Goal: Task Accomplishment & Management: Use online tool/utility

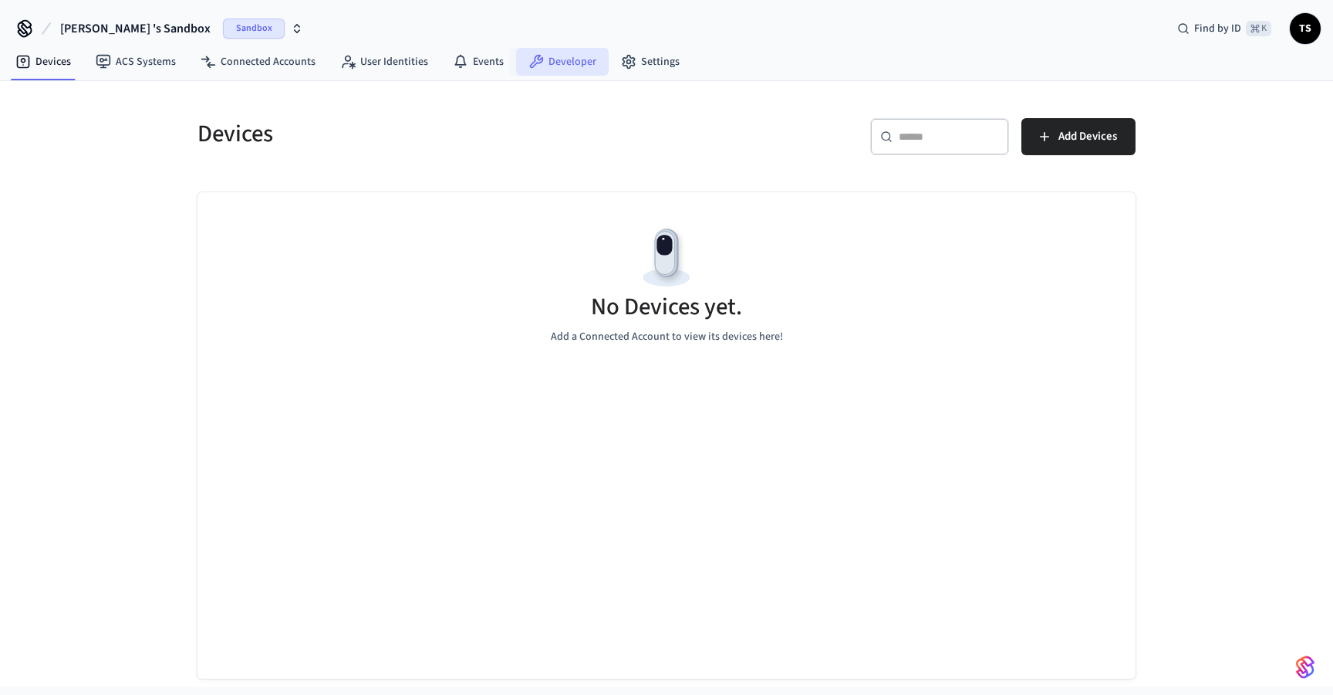
click at [556, 57] on link "Developer" at bounding box center [562, 62] width 93 height 28
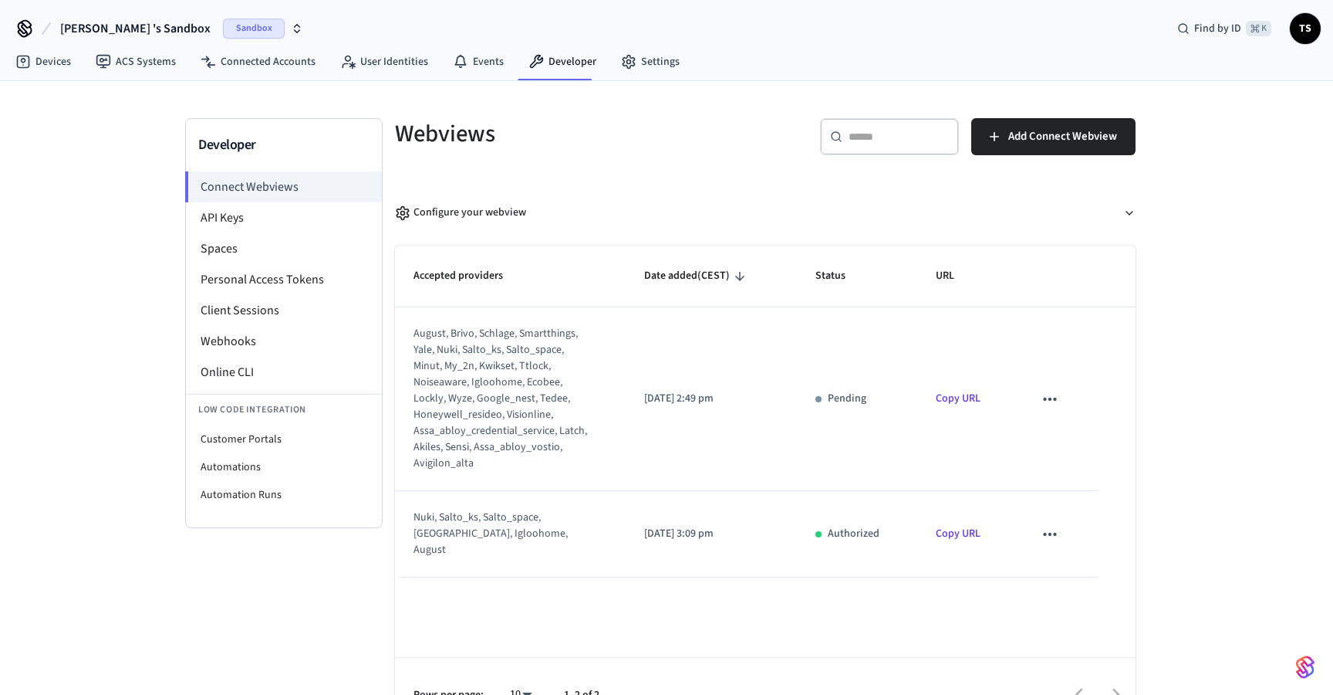
click at [291, 24] on icon "button" at bounding box center [297, 28] width 12 height 12
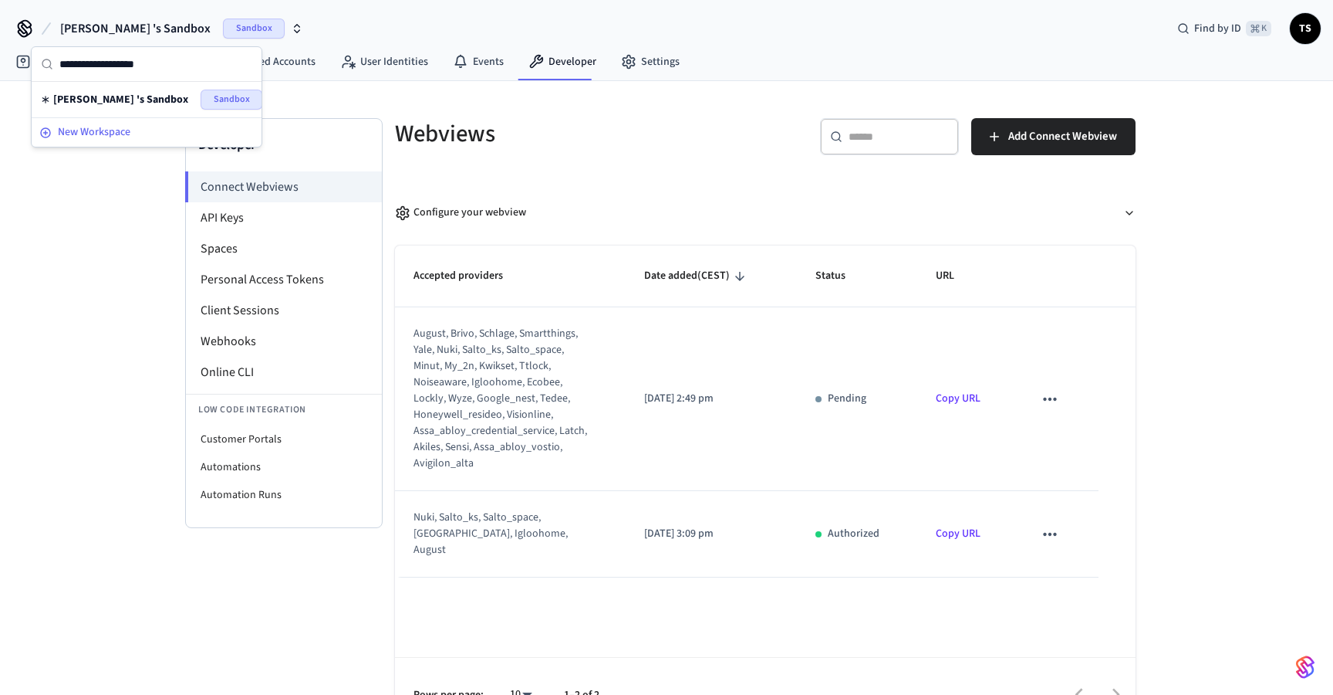
click at [160, 130] on div "New Workspace" at bounding box center [146, 132] width 215 height 16
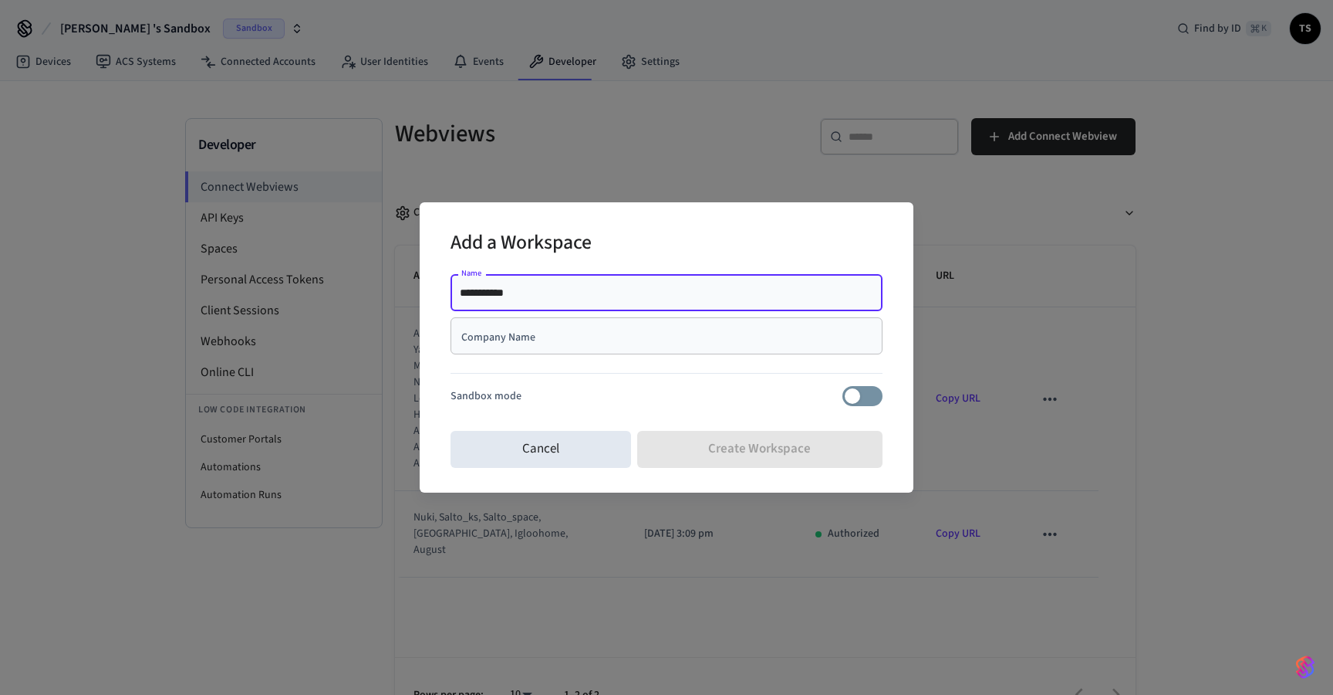
type input "**********"
click at [677, 347] on div "Company Name" at bounding box center [667, 335] width 432 height 37
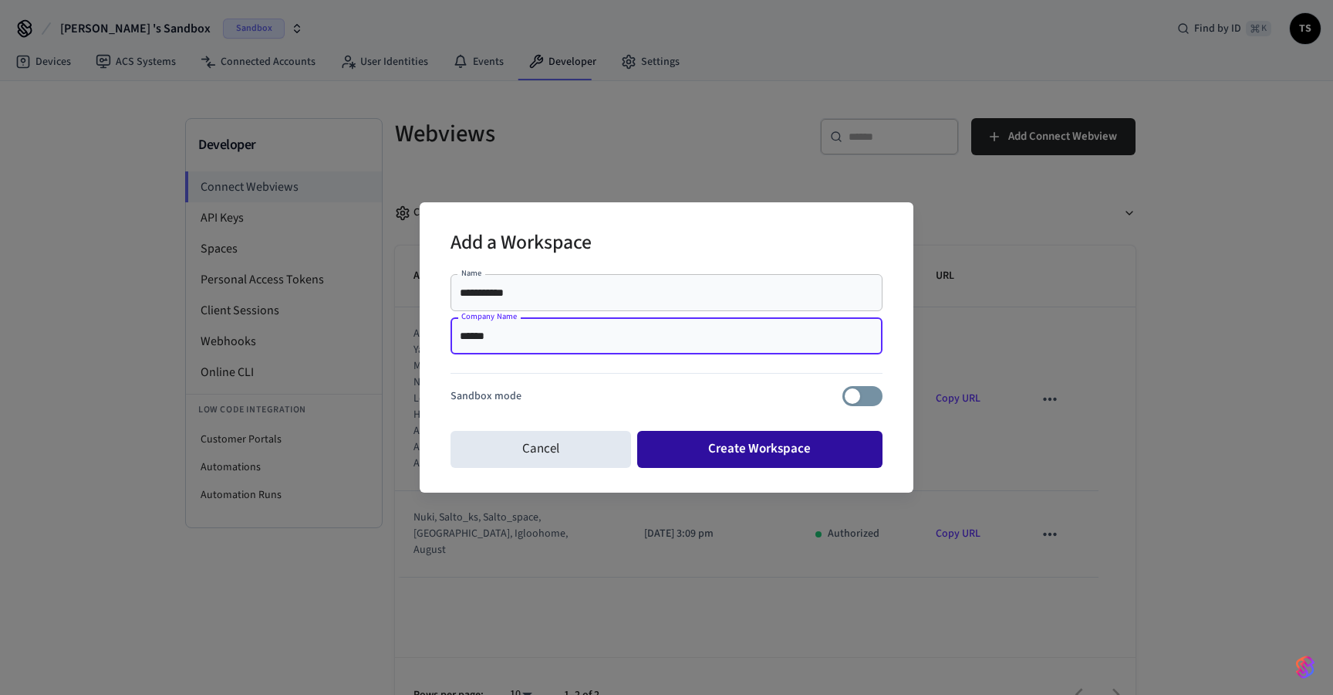
type input "******"
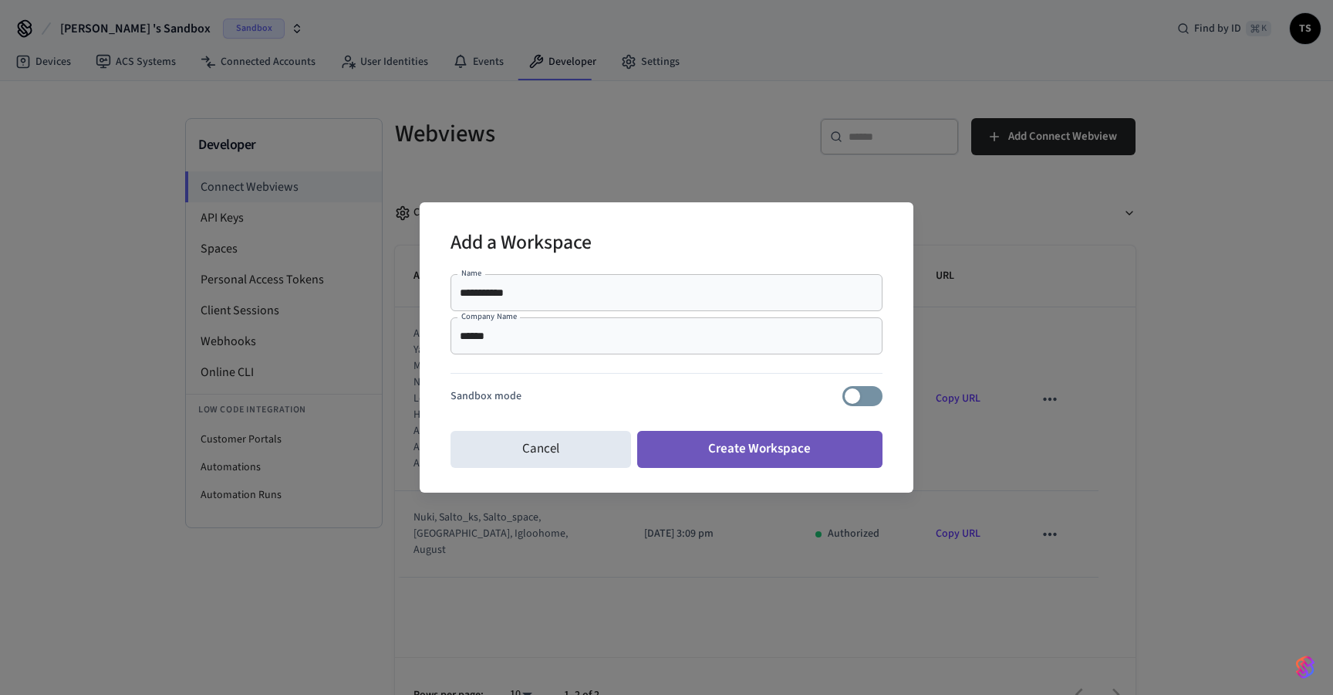
click at [746, 441] on button "Create Workspace" at bounding box center [760, 449] width 246 height 37
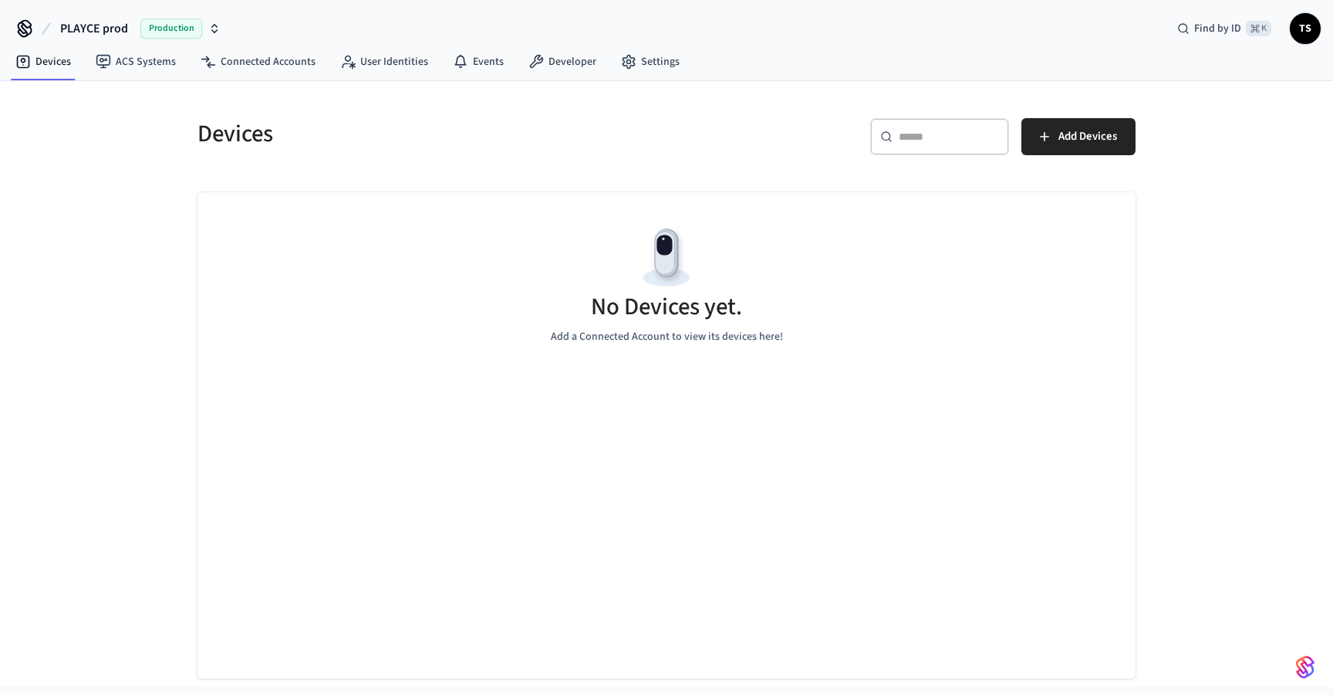
click at [181, 22] on span "Production" at bounding box center [171, 29] width 62 height 20
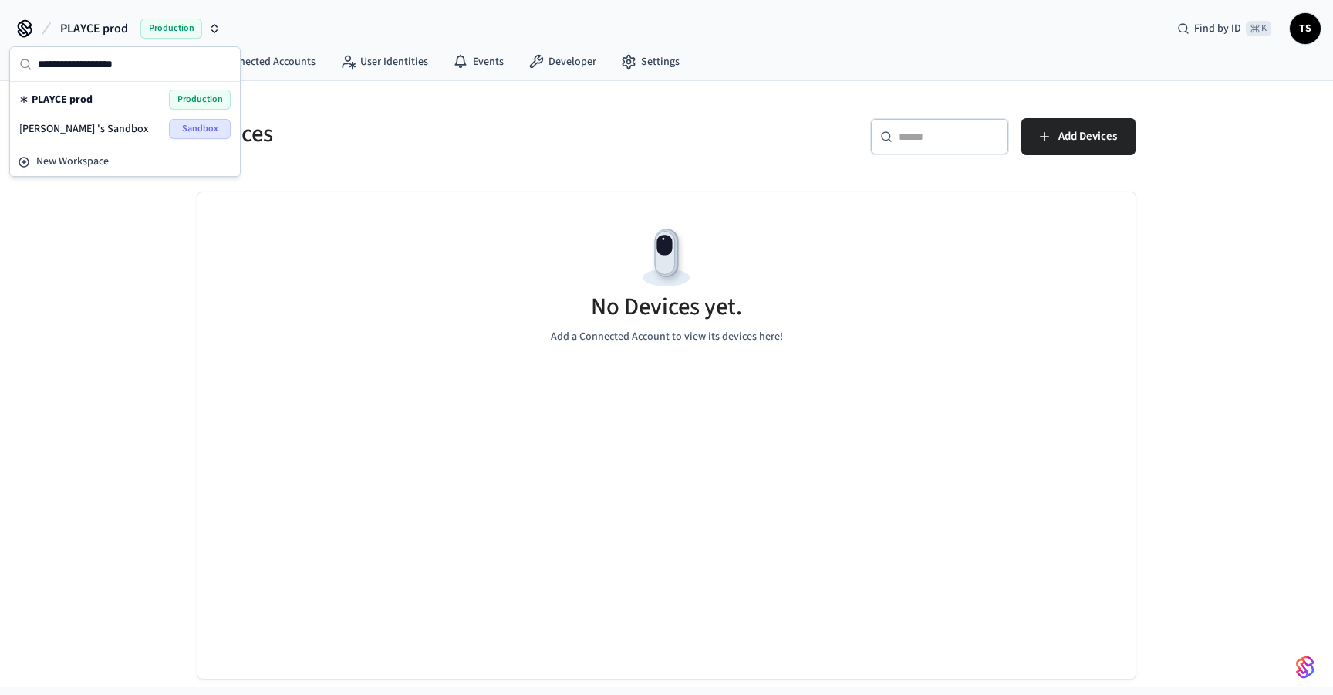
click at [305, 111] on div "Devices" at bounding box center [418, 134] width 478 height 68
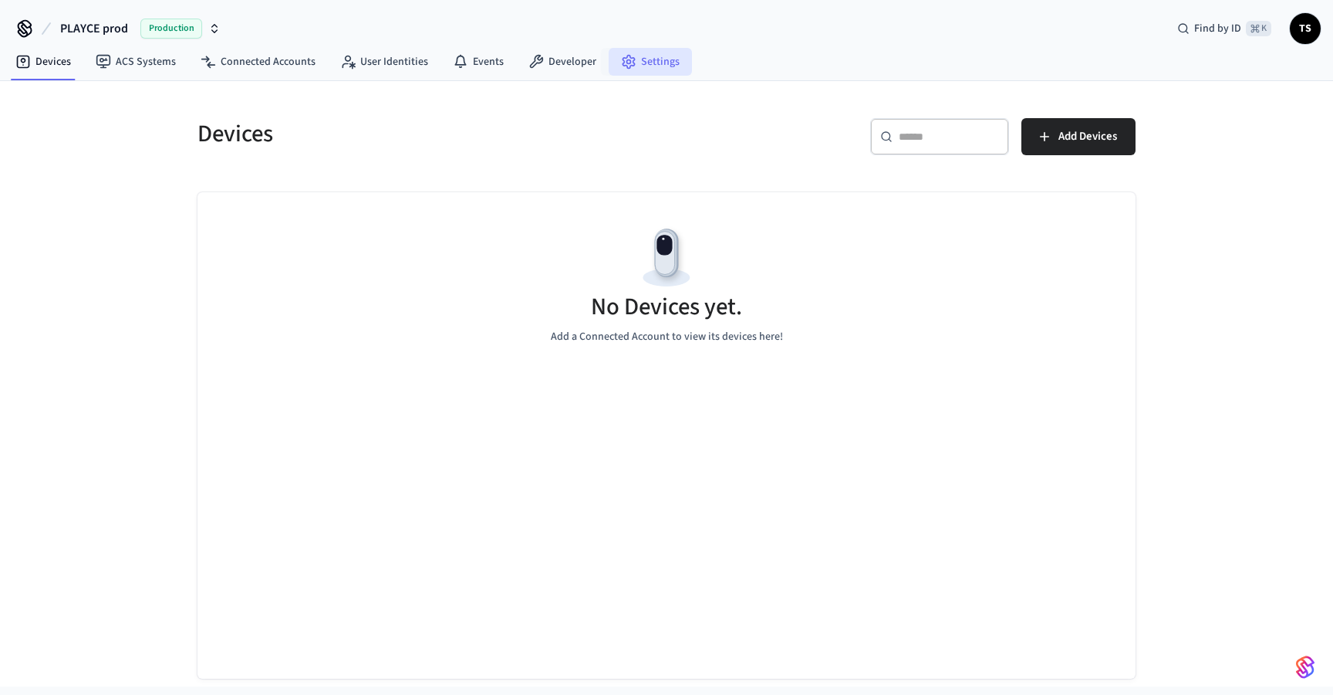
click at [671, 54] on link "Settings" at bounding box center [650, 62] width 83 height 28
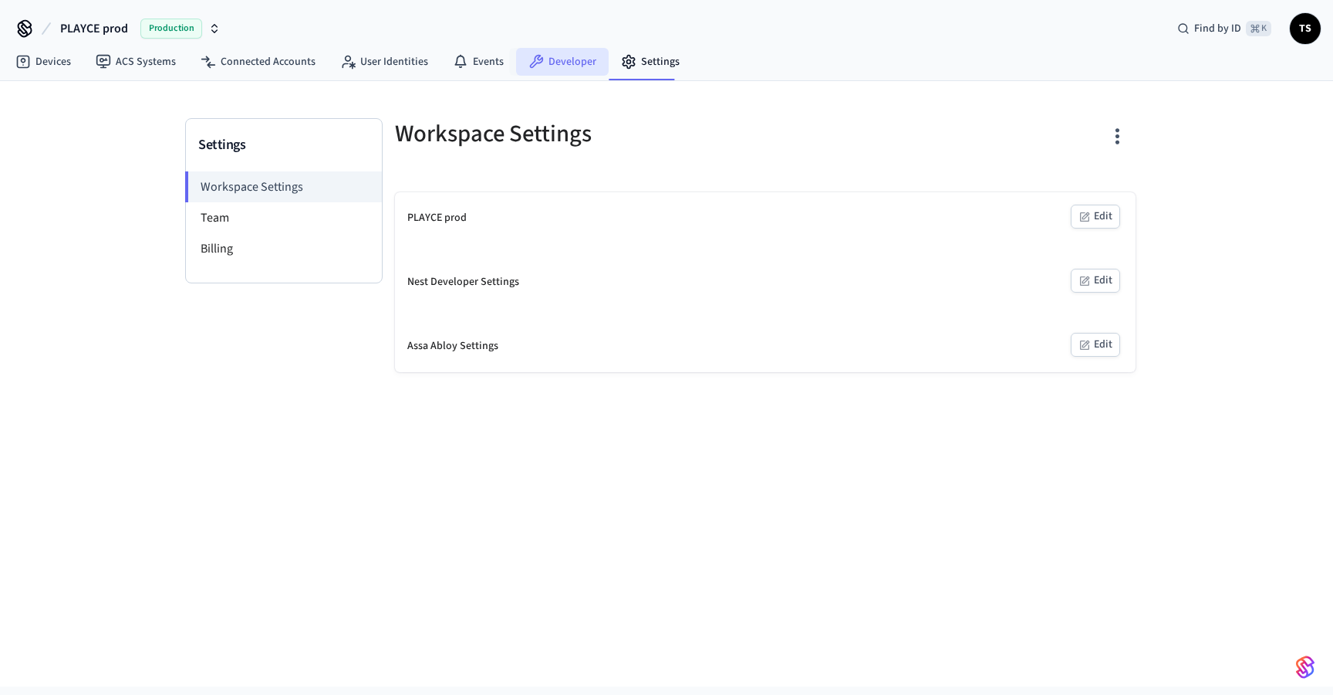
click at [549, 64] on link "Developer" at bounding box center [562, 62] width 93 height 28
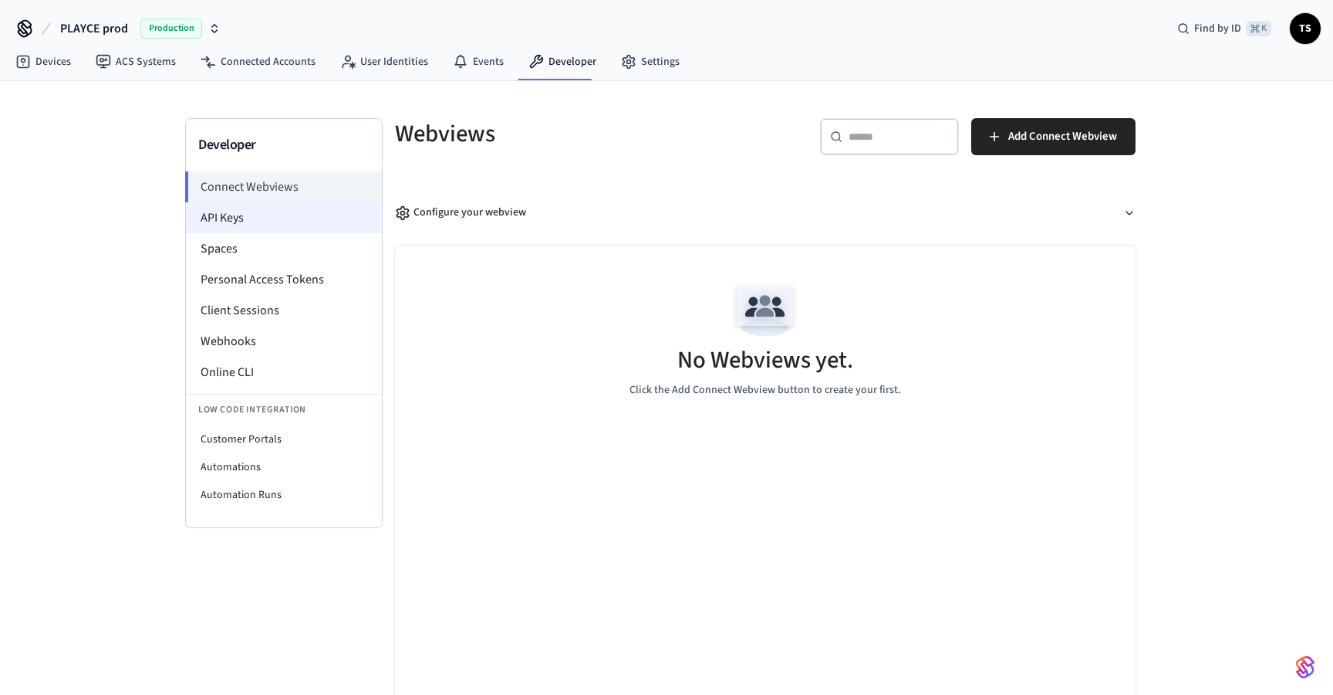
click at [272, 228] on li "API Keys" at bounding box center [284, 217] width 196 height 31
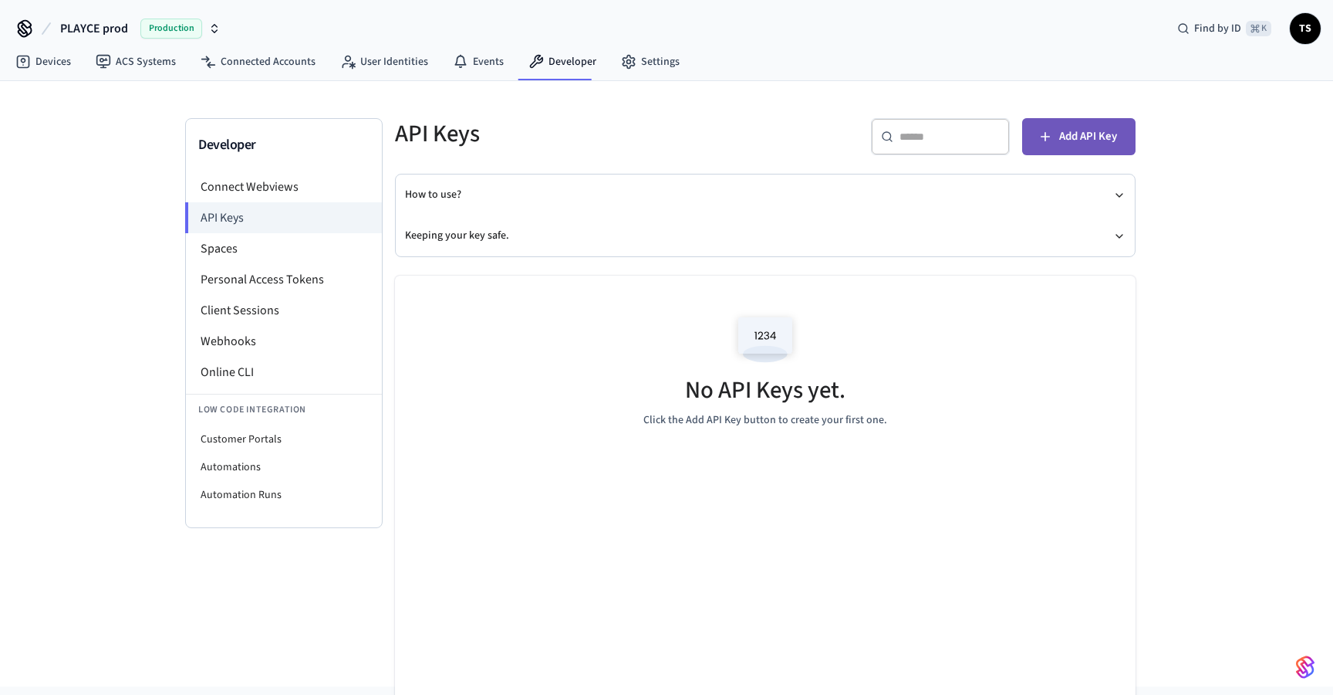
click at [1080, 136] on span "Add API Key" at bounding box center [1089, 137] width 58 height 20
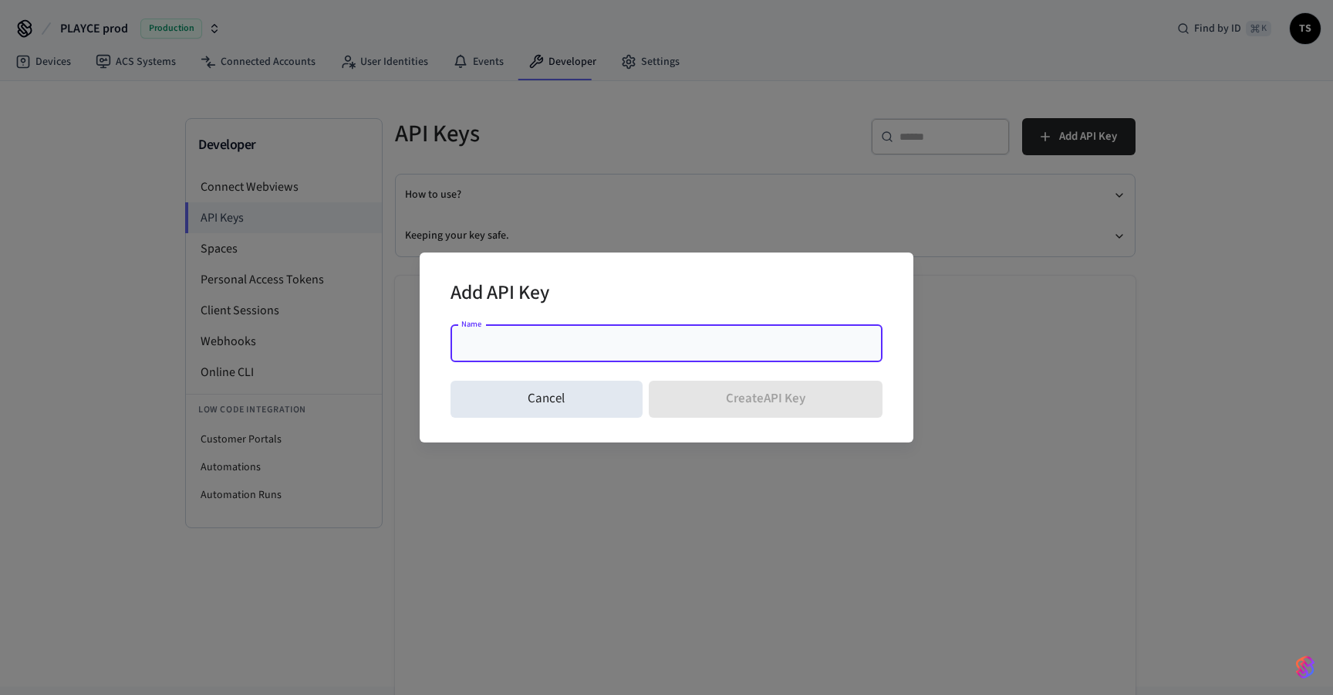
click at [663, 347] on input "Name" at bounding box center [667, 343] width 414 height 15
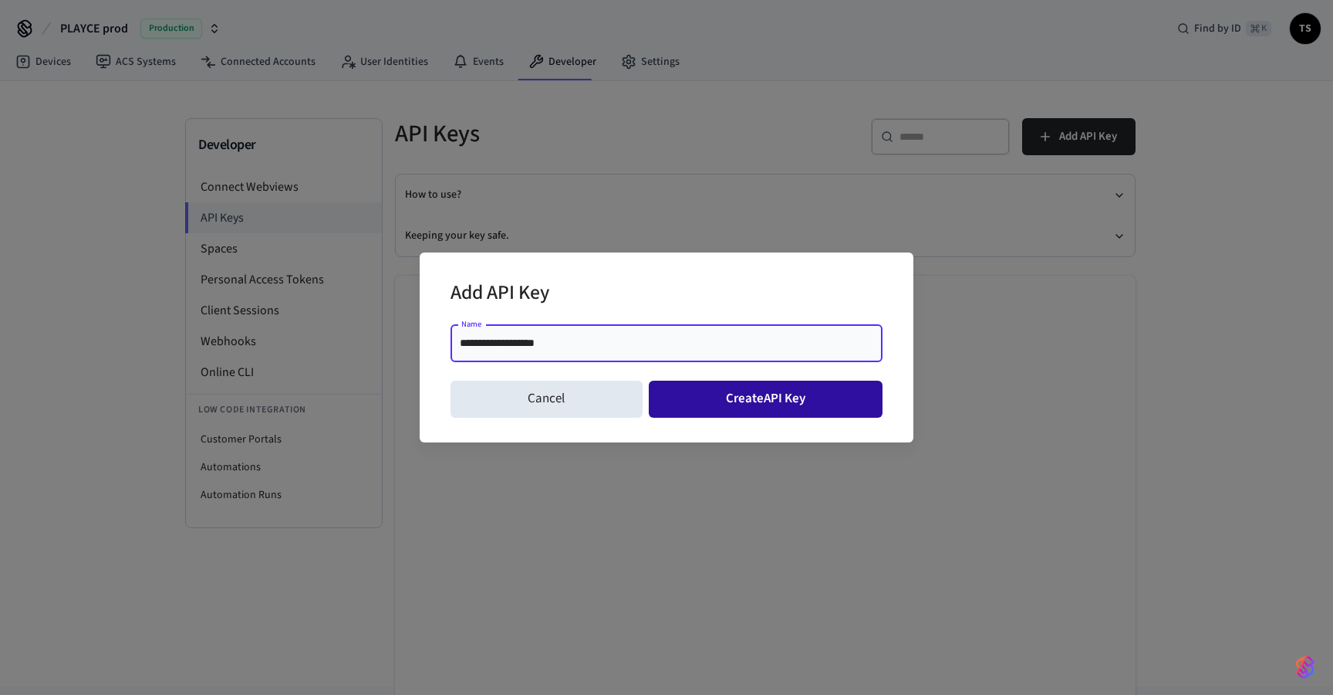
type input "**********"
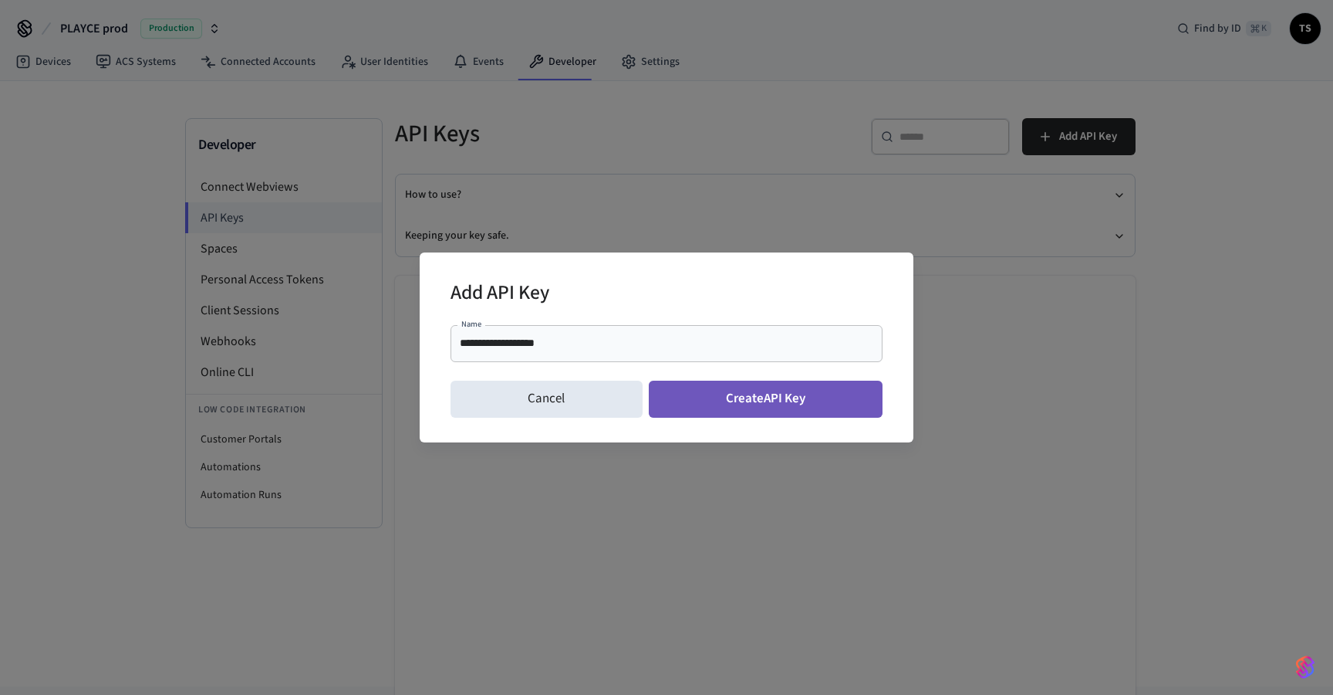
click at [765, 397] on button "Create API Key" at bounding box center [766, 398] width 235 height 37
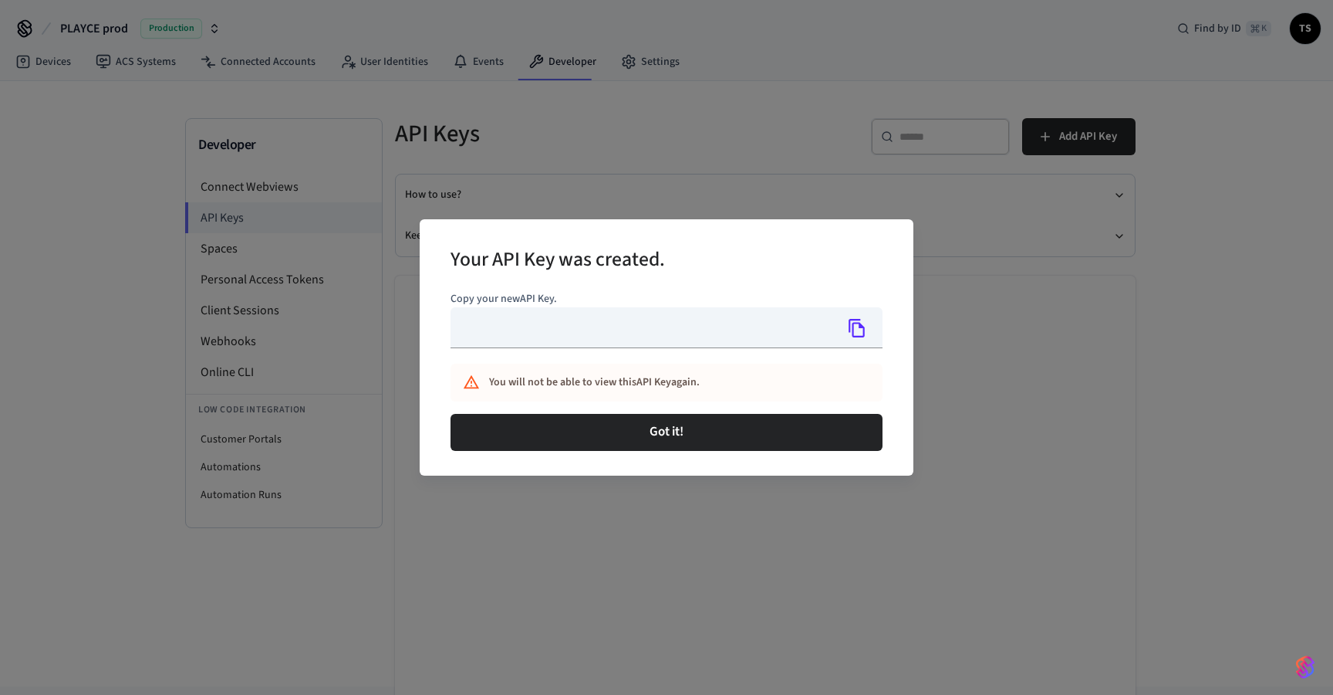
type input "**********"
click at [857, 327] on icon "Copy" at bounding box center [857, 328] width 20 height 20
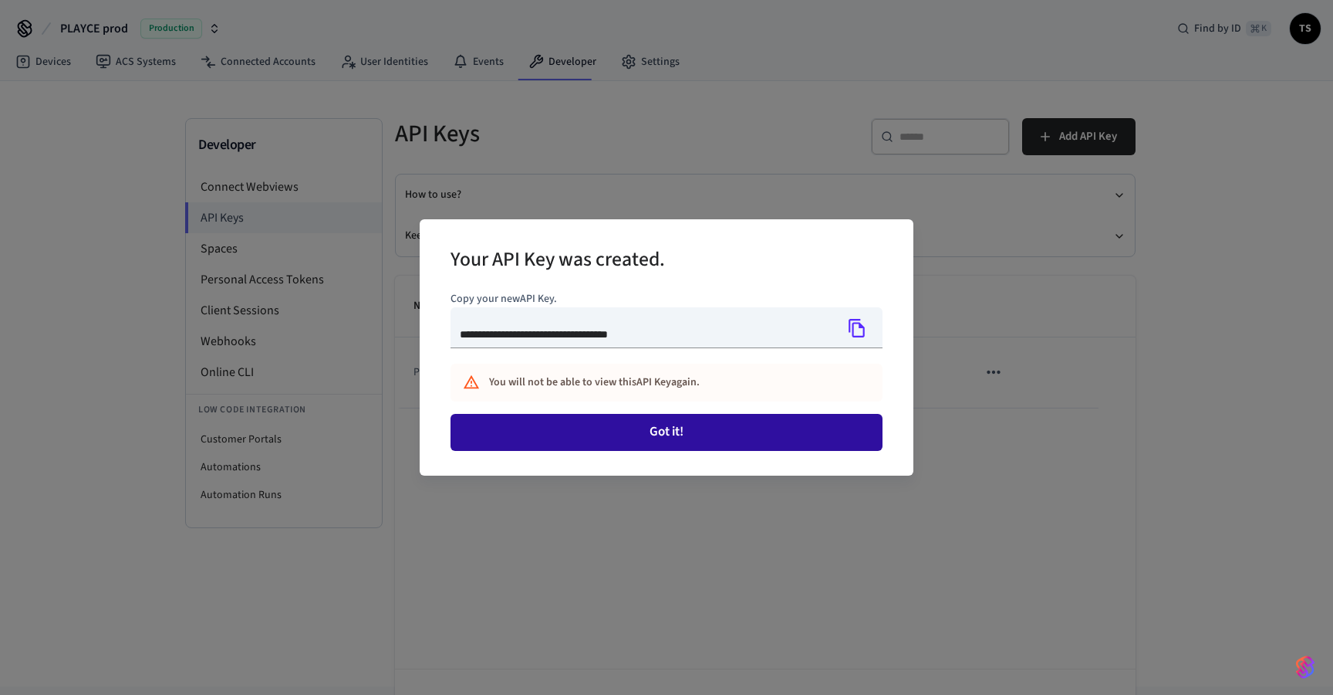
click at [674, 435] on button "Got it!" at bounding box center [667, 432] width 432 height 37
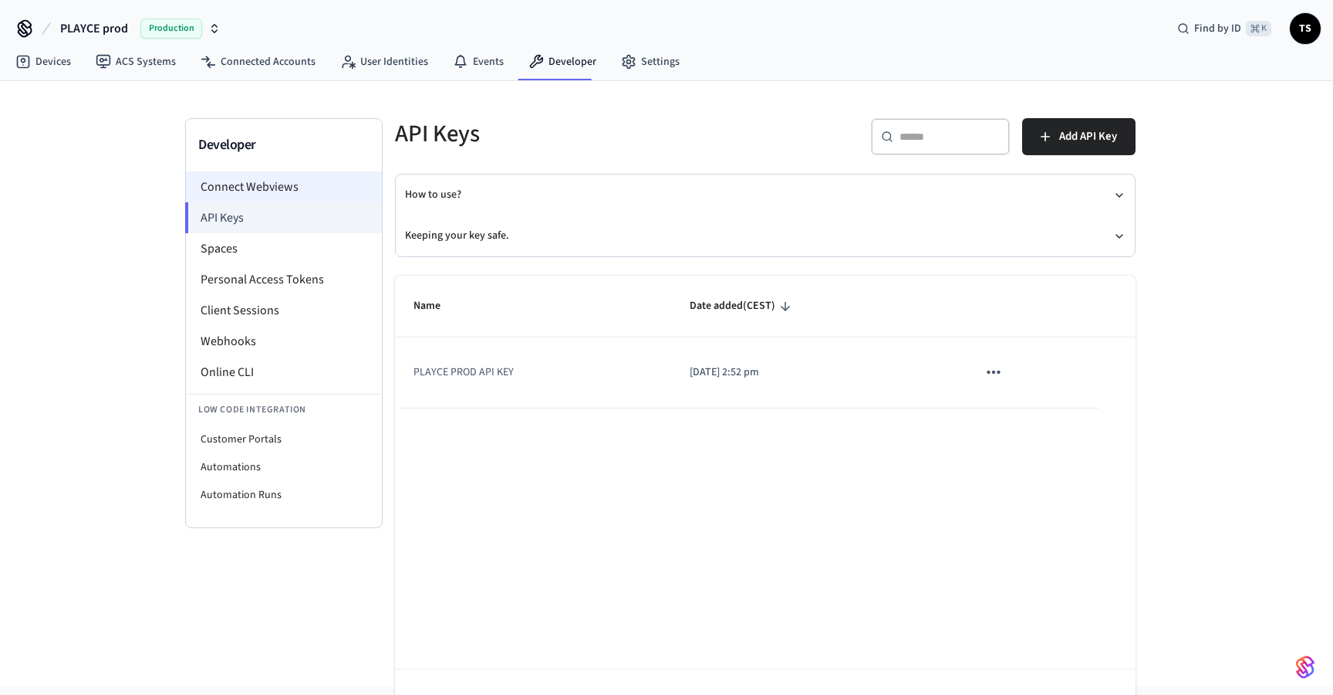
click at [241, 183] on li "Connect Webviews" at bounding box center [284, 186] width 196 height 31
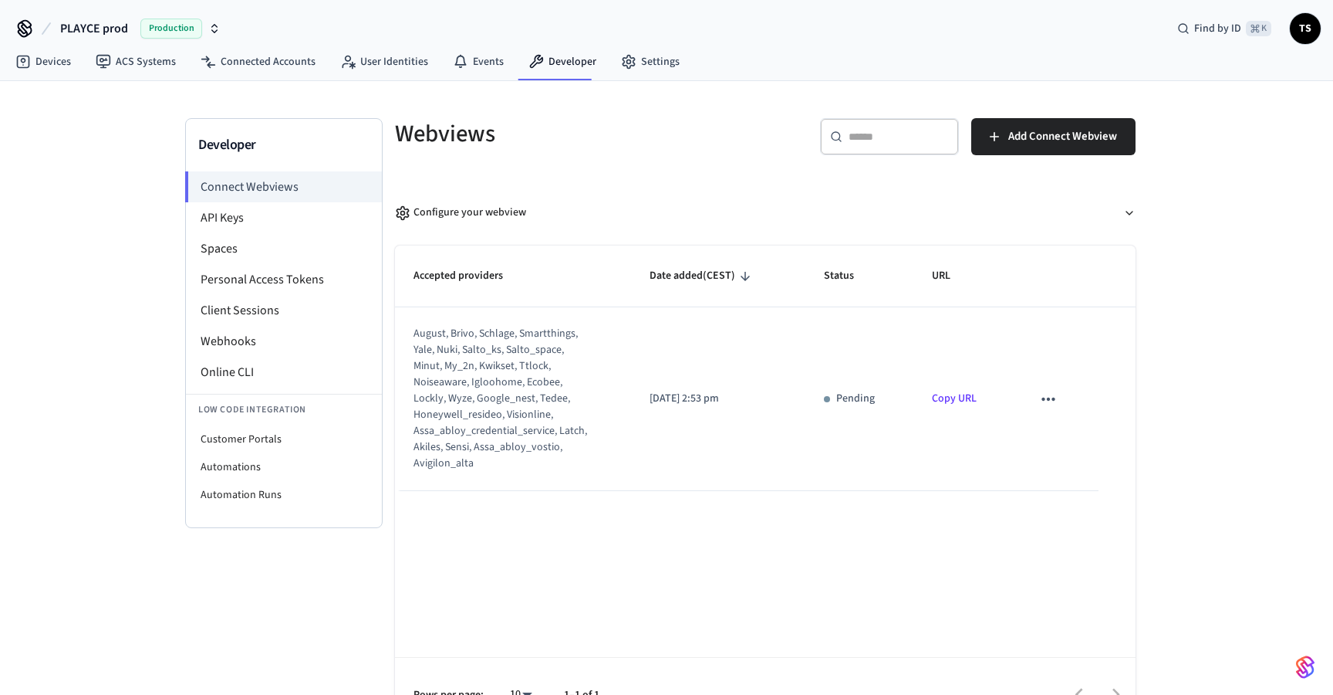
click at [1052, 399] on icon "sticky table" at bounding box center [1048, 398] width 13 height 3
click at [1009, 533] on div at bounding box center [666, 347] width 1333 height 695
click at [916, 372] on td "Copy URL" at bounding box center [964, 399] width 100 height 184
